Goal: Task Accomplishment & Management: Manage account settings

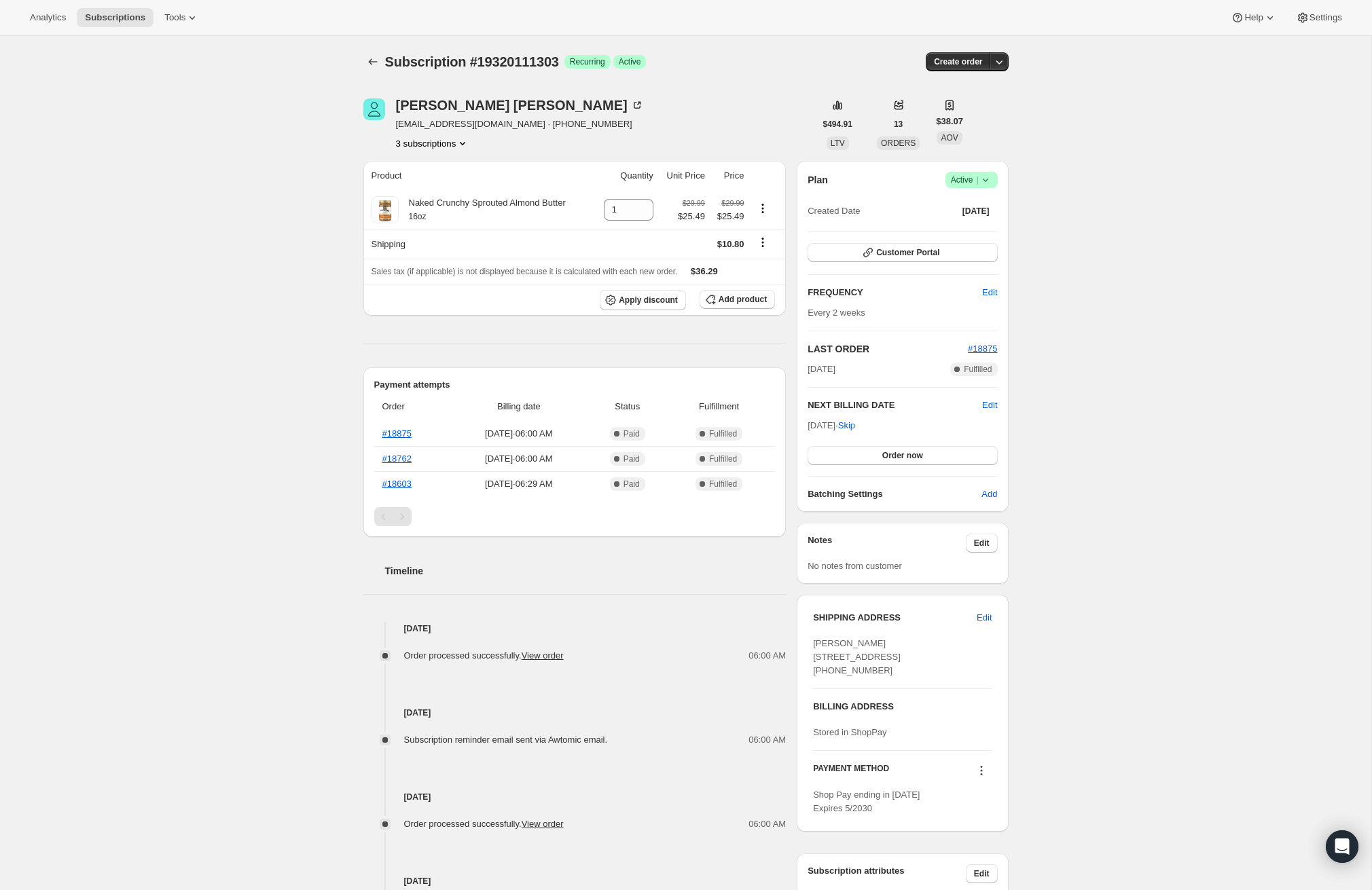
click at [462, 144] on icon "Product actions" at bounding box center [462, 143] width 13 height 13
click at [424, 189] on span "14948303047" at bounding box center [413, 191] width 54 height 10
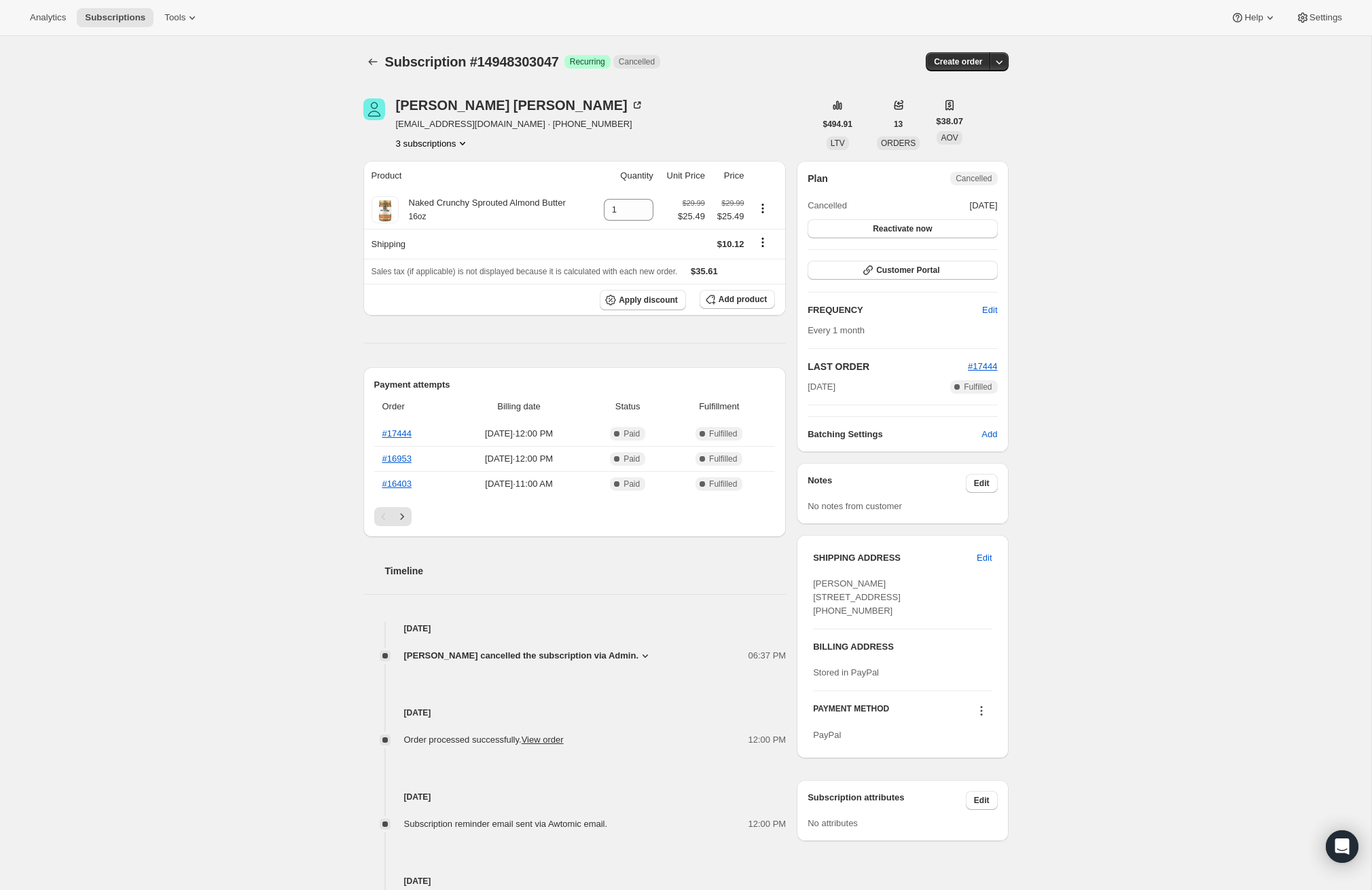
click at [455, 142] on button "3 subscriptions" at bounding box center [432, 143] width 74 height 13
click at [424, 167] on span "14948270279" at bounding box center [411, 167] width 54 height 10
click at [456, 144] on button "3 subscriptions" at bounding box center [432, 143] width 74 height 13
click at [428, 209] on span "19320111303" at bounding box center [412, 214] width 54 height 10
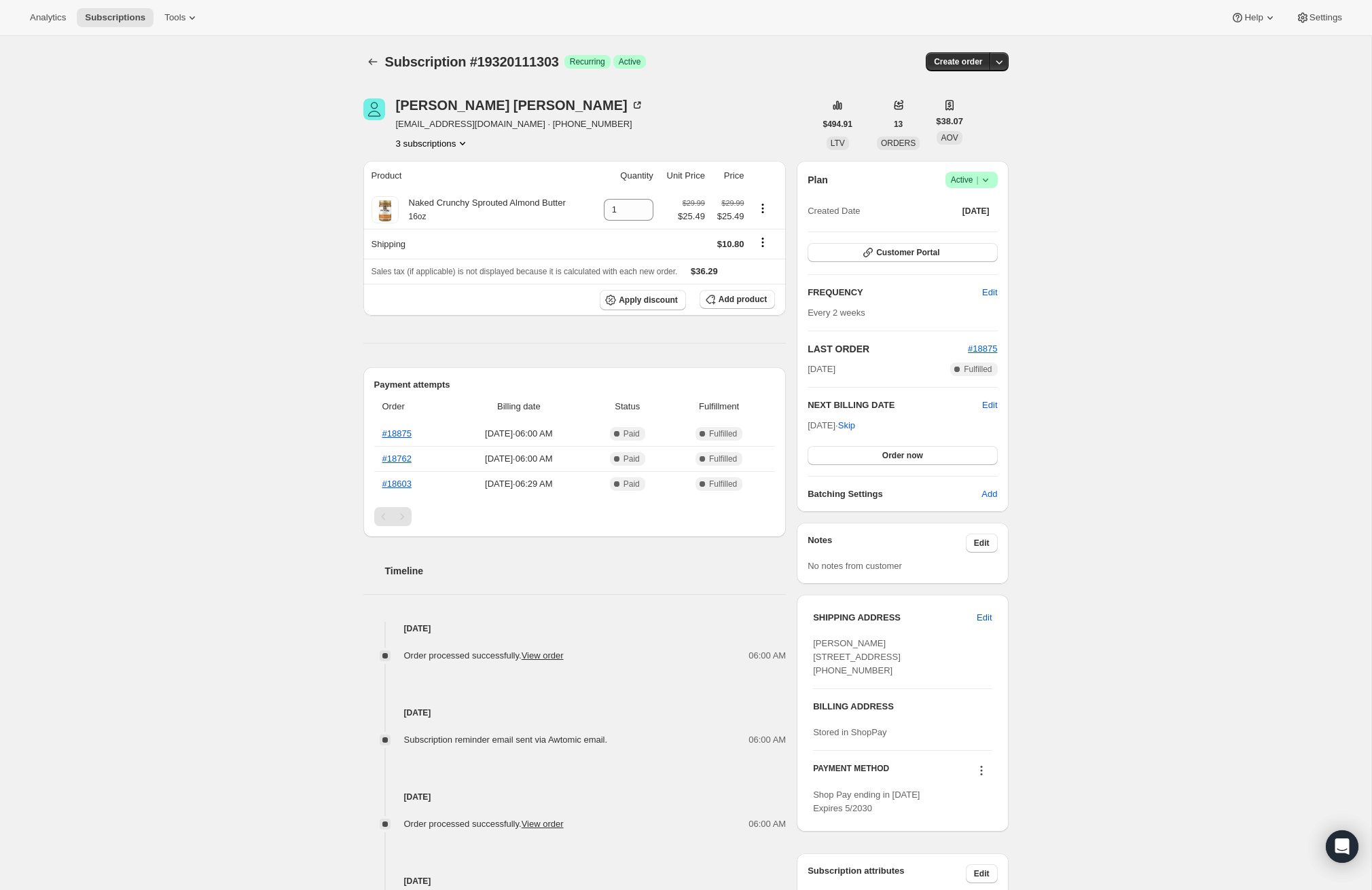
click at [427, 144] on button "3 subscriptions" at bounding box center [432, 143] width 74 height 13
click at [424, 193] on span "14948303047" at bounding box center [413, 191] width 54 height 10
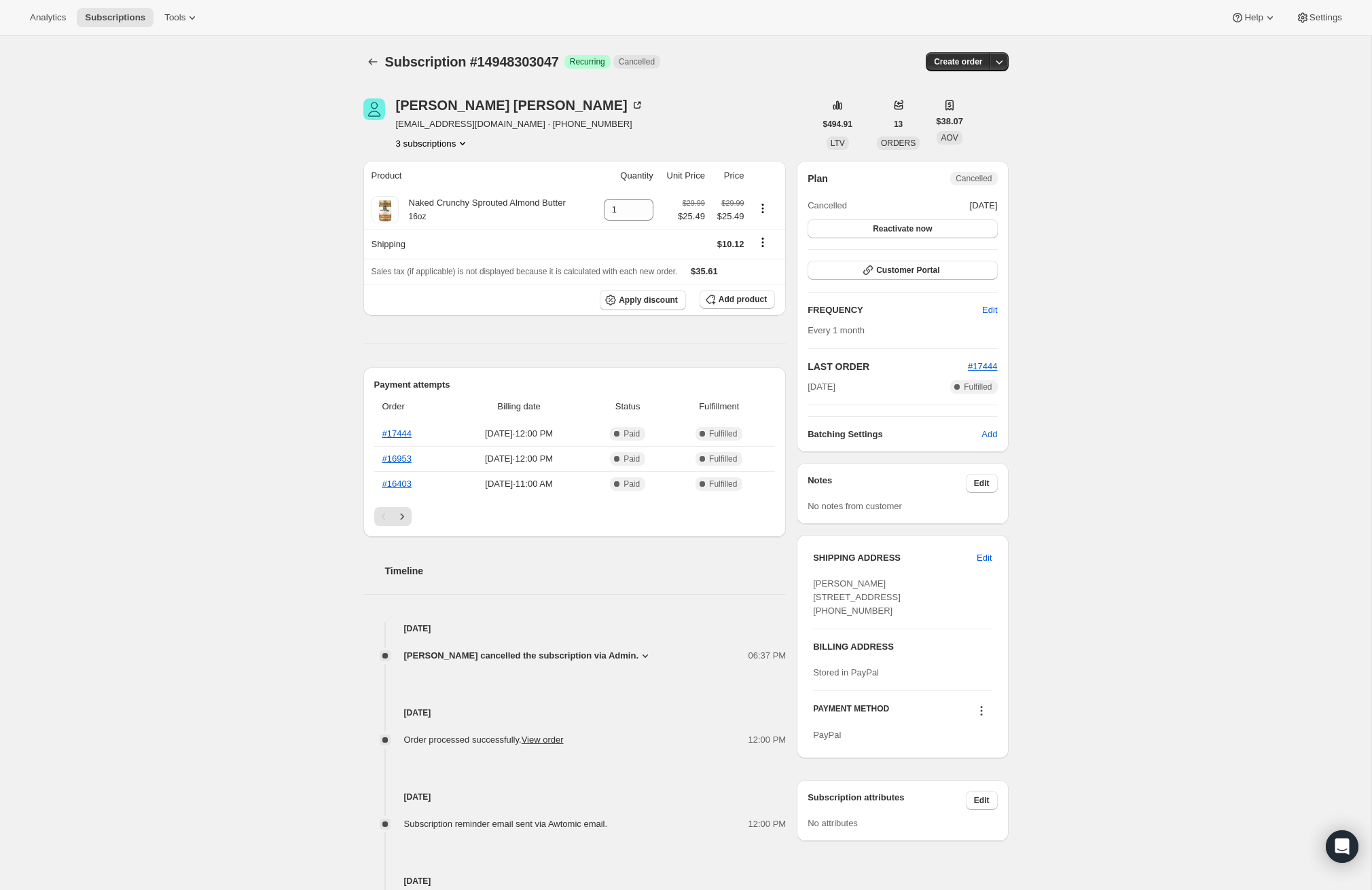
click at [452, 144] on button "3 subscriptions" at bounding box center [432, 143] width 74 height 13
click at [438, 163] on span "14948270279" at bounding box center [411, 167] width 54 height 10
click at [453, 145] on button "3 subscriptions" at bounding box center [432, 143] width 74 height 13
click at [421, 189] on span "14948303047" at bounding box center [412, 191] width 54 height 10
click at [426, 143] on button "3 subscriptions" at bounding box center [432, 143] width 74 height 13
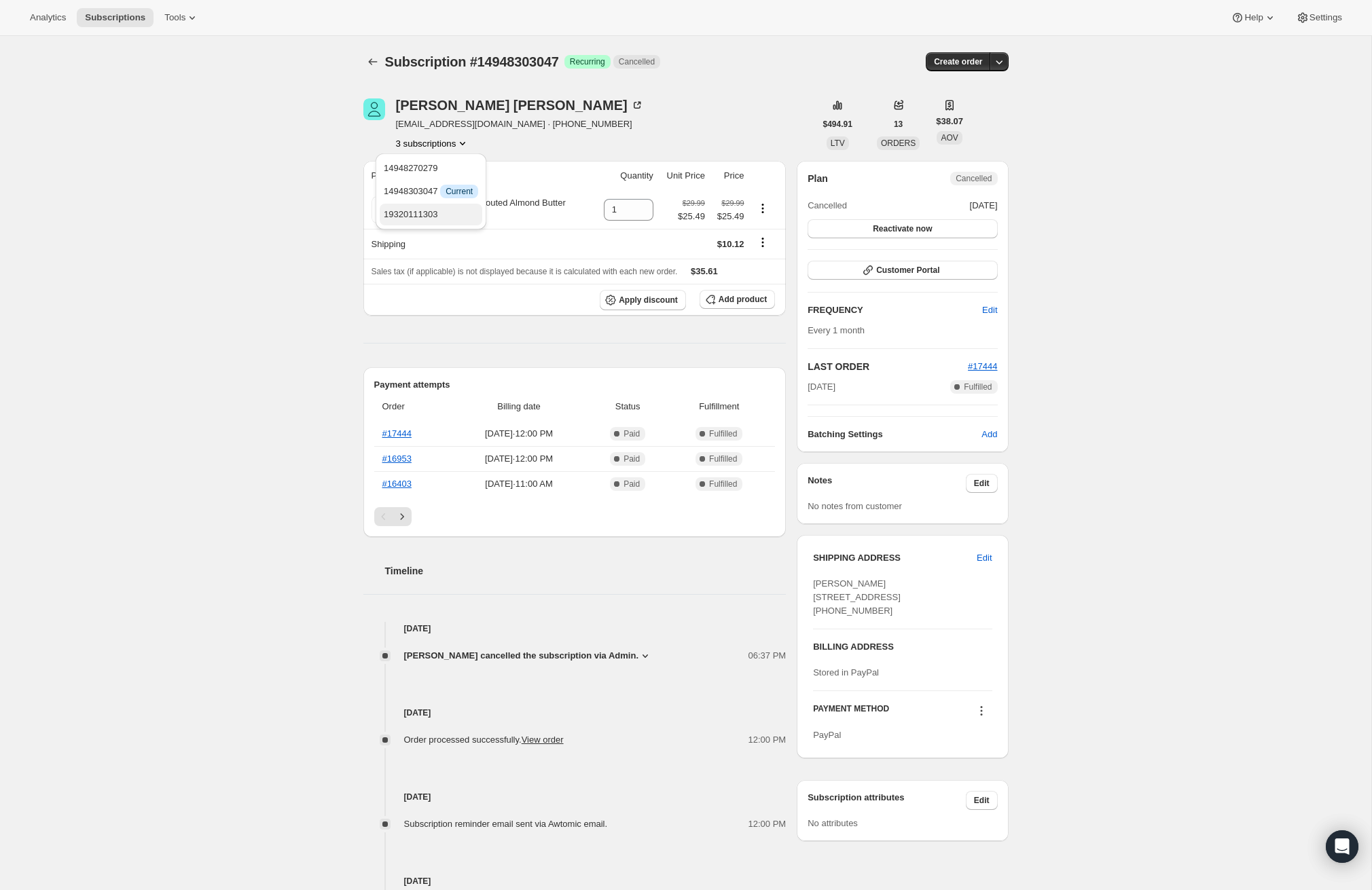
click at [426, 209] on span "19320111303" at bounding box center [411, 214] width 54 height 10
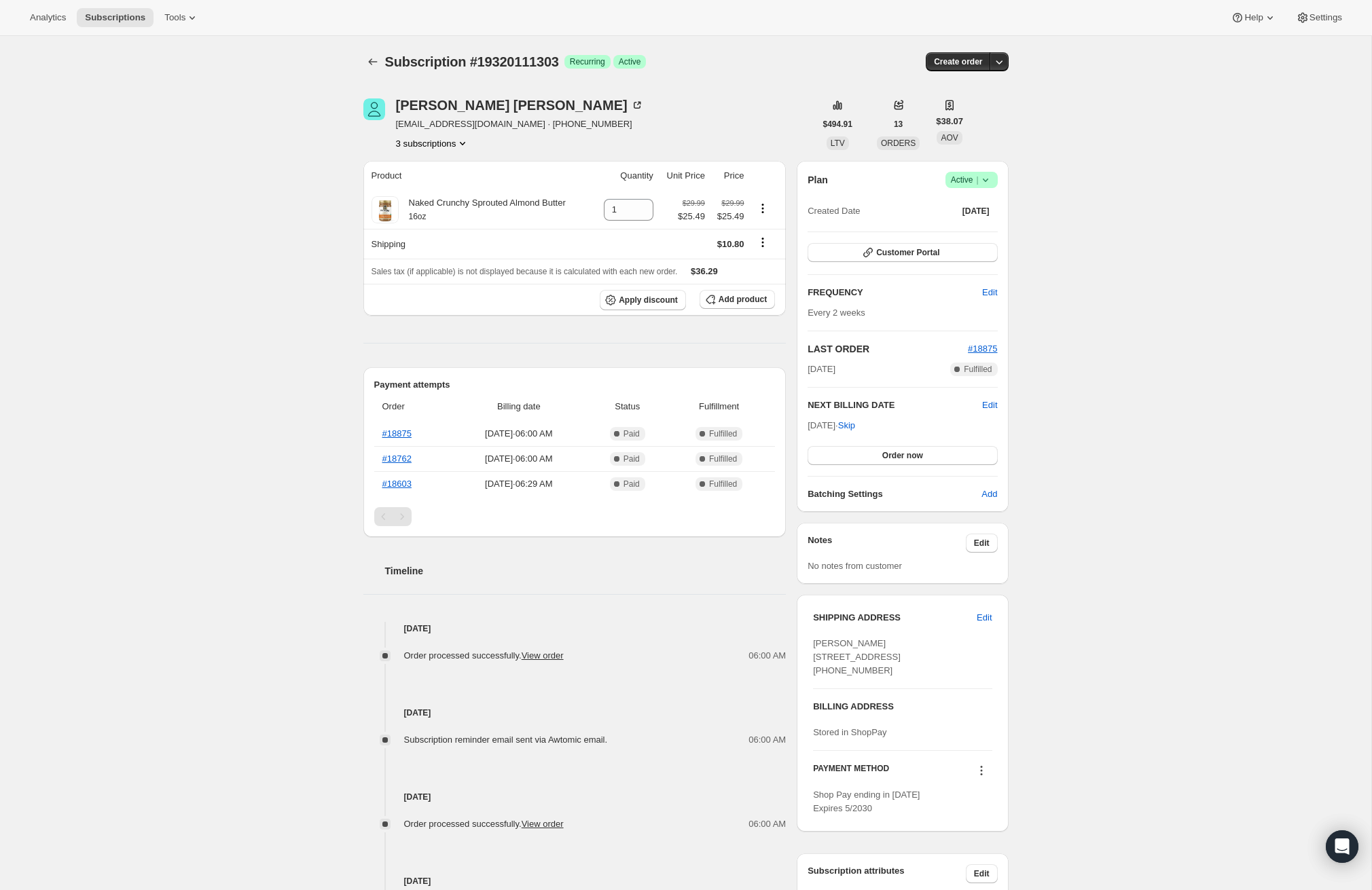
click at [453, 149] on div "[PERSON_NAME] [PERSON_NAME][EMAIL_ADDRESS][DOMAIN_NAME] · [PHONE_NUMBER] 3 subs…" at bounding box center [680, 538] width 656 height 923
click at [452, 147] on button "3 subscriptions" at bounding box center [432, 143] width 74 height 13
click at [440, 187] on span "14948303047" at bounding box center [413, 191] width 54 height 10
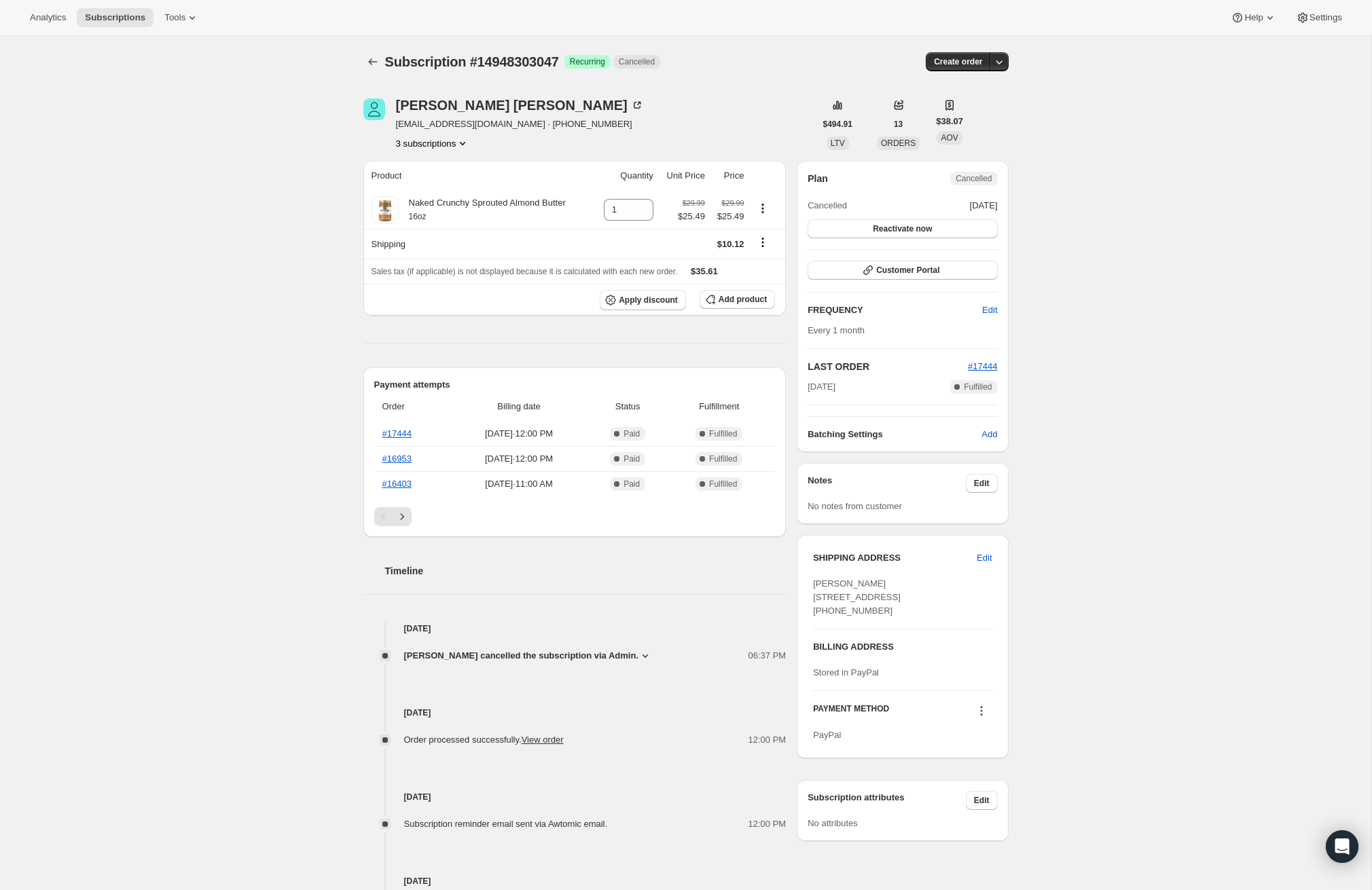
click at [456, 139] on button "3 subscriptions" at bounding box center [432, 143] width 74 height 13
click at [437, 163] on span "14948270279" at bounding box center [411, 167] width 54 height 10
click at [99, 12] on span "Subscriptions" at bounding box center [115, 17] width 60 height 11
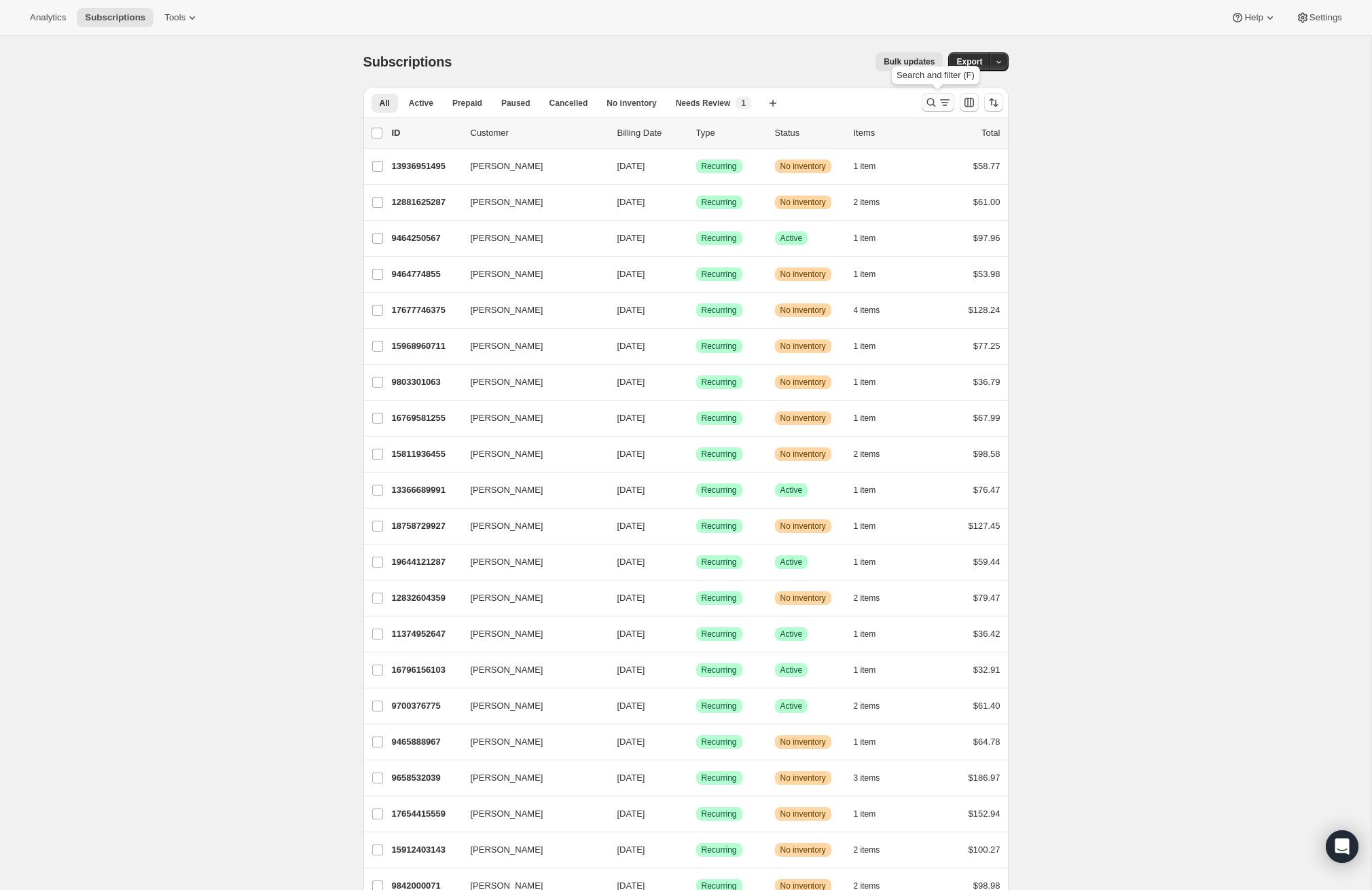
click at [928, 101] on icon "Search and filter results" at bounding box center [931, 102] width 13 height 13
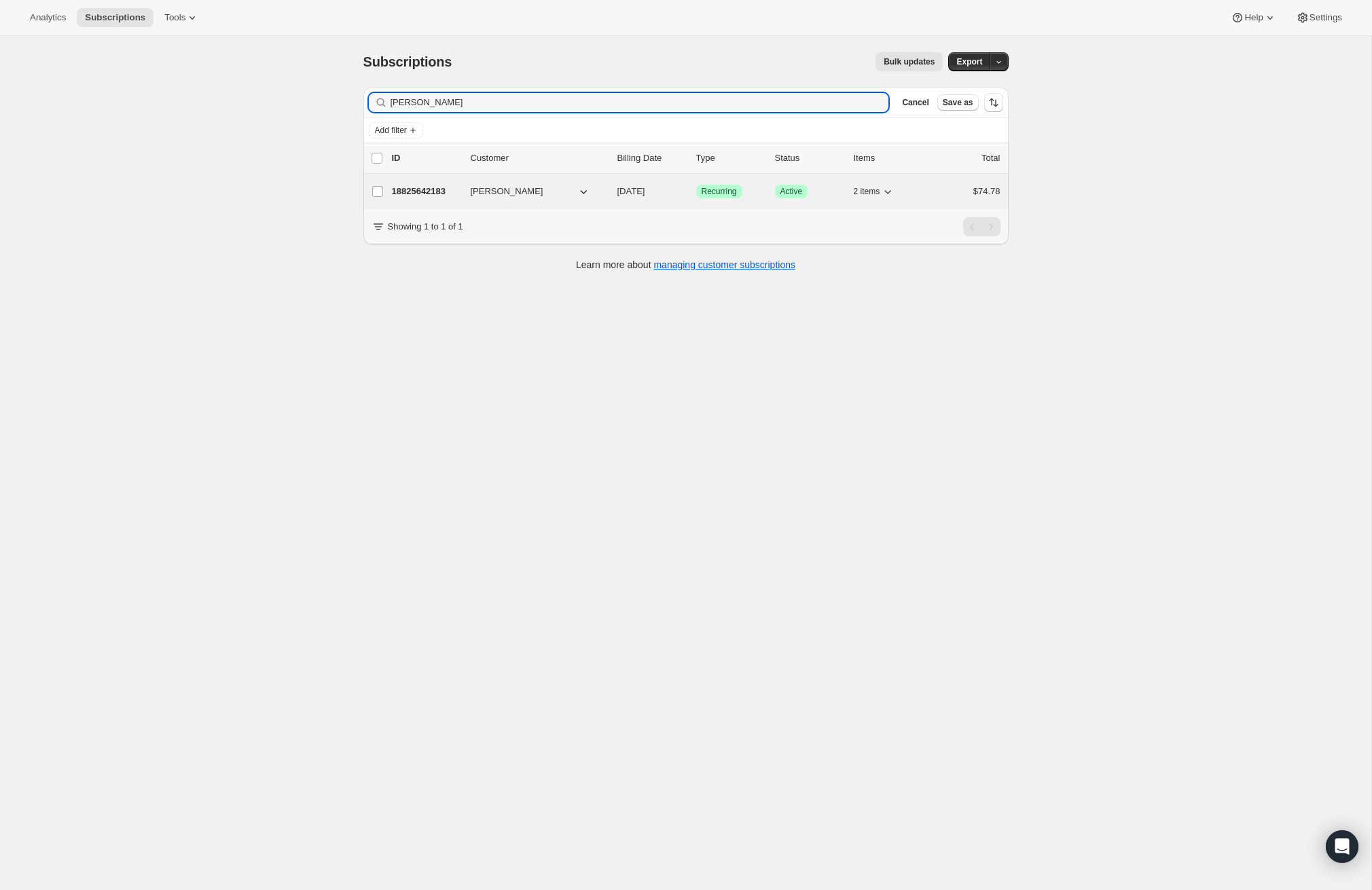
type input "[PERSON_NAME]"
click at [431, 185] on p "18825642183" at bounding box center [426, 191] width 68 height 13
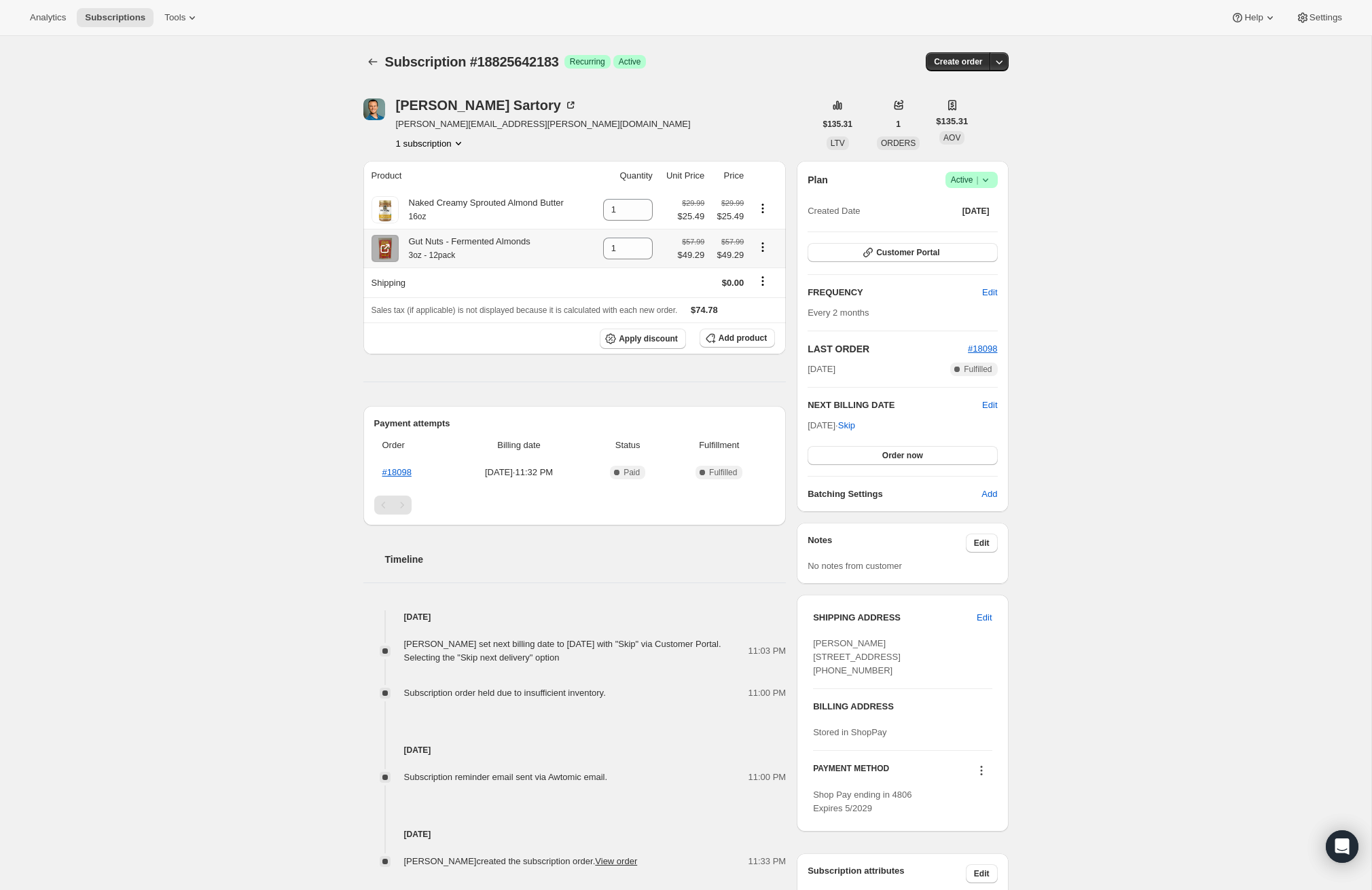
click at [763, 245] on icon "Product actions" at bounding box center [763, 247] width 13 height 13
click at [762, 273] on span "Remove" at bounding box center [754, 273] width 33 height 10
type input "0"
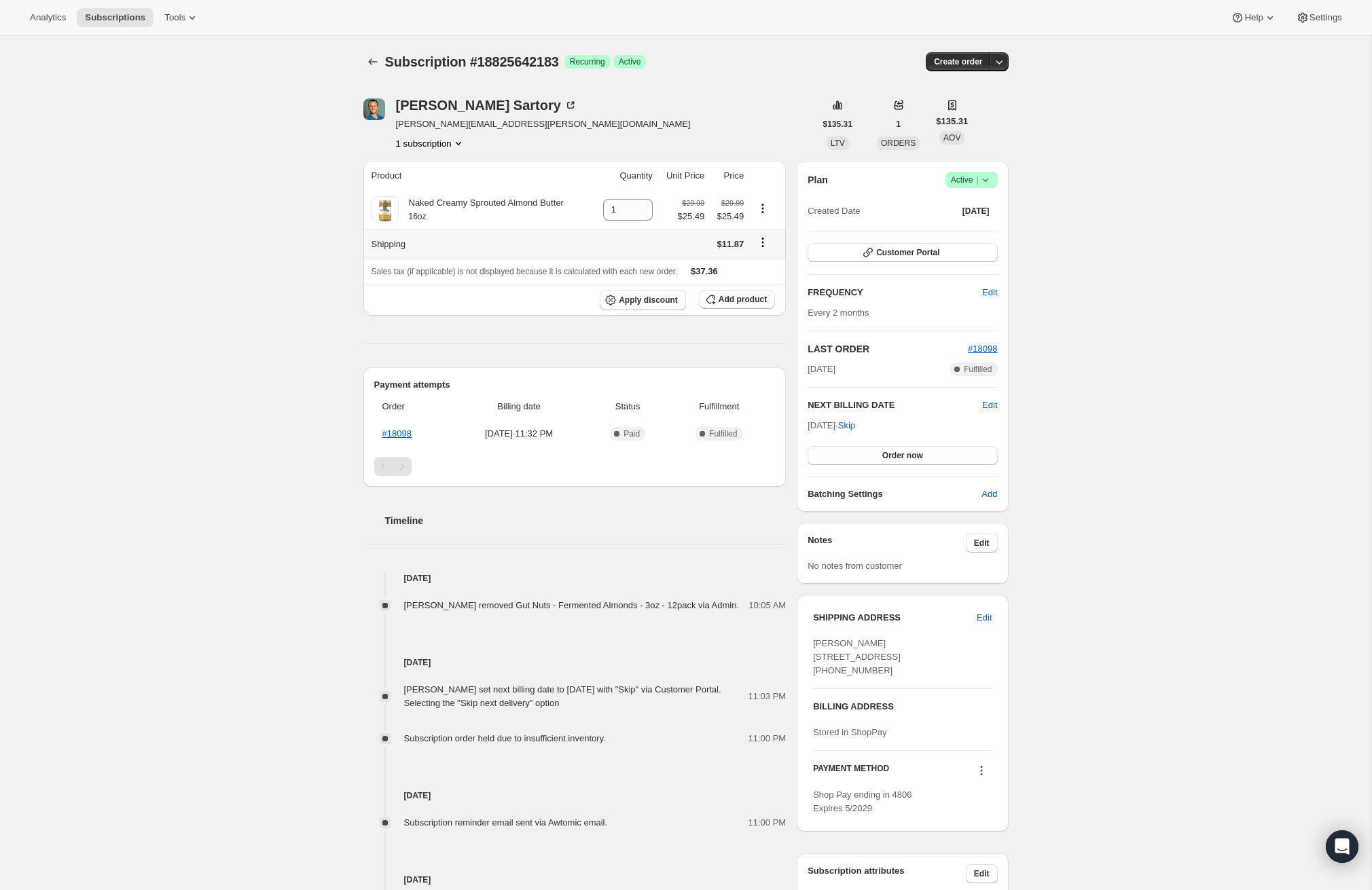
click at [767, 242] on icon "Shipping actions" at bounding box center [763, 242] width 13 height 13
click at [762, 270] on span "Edit shipping rate" at bounding box center [763, 268] width 68 height 10
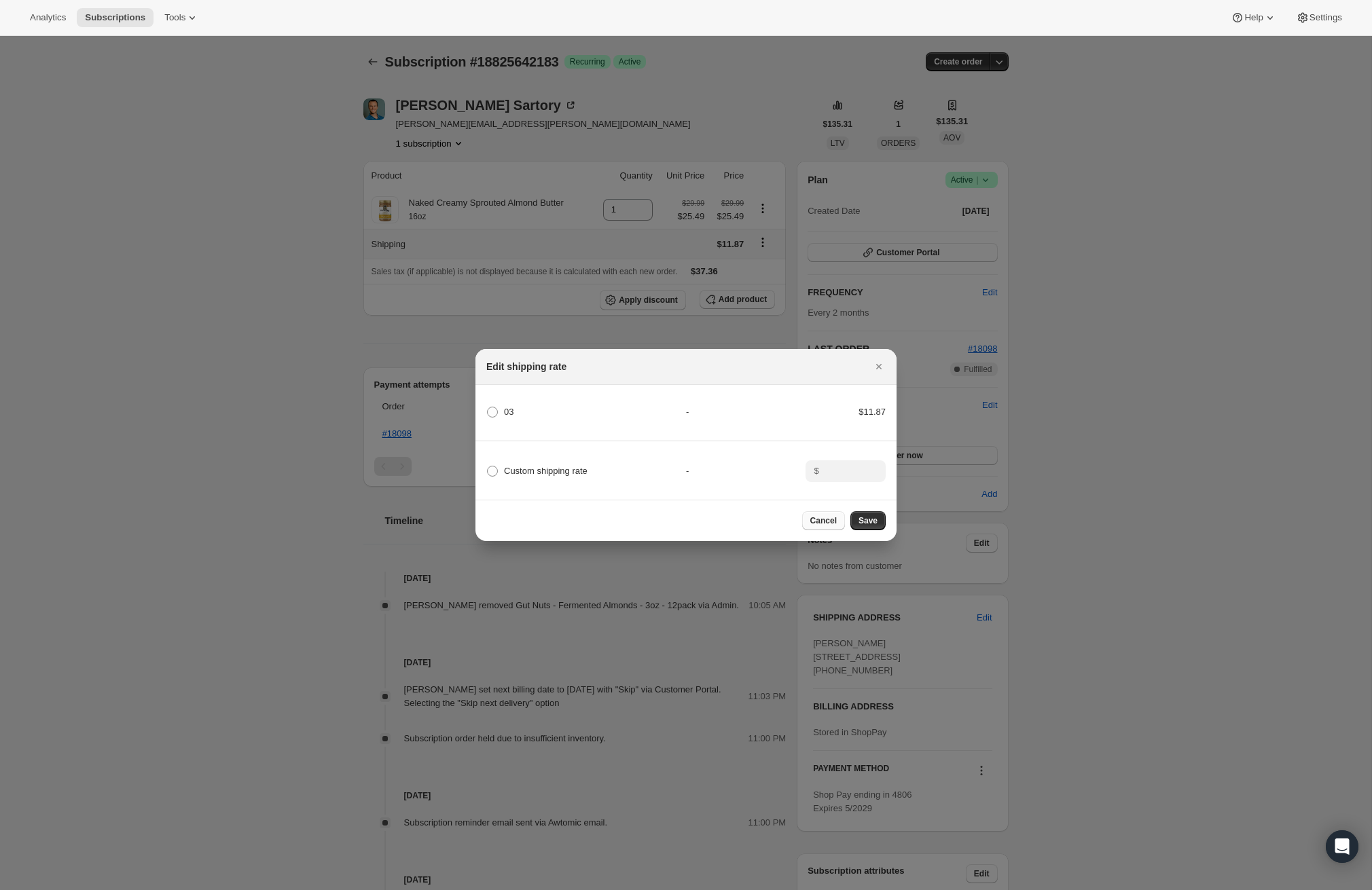
click at [817, 525] on span "Cancel" at bounding box center [823, 521] width 26 height 11
